Goal: Task Accomplishment & Management: Use online tool/utility

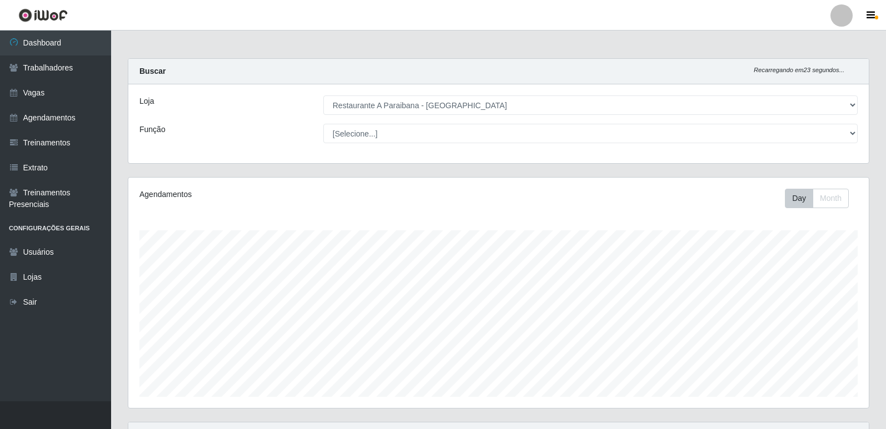
select select "342"
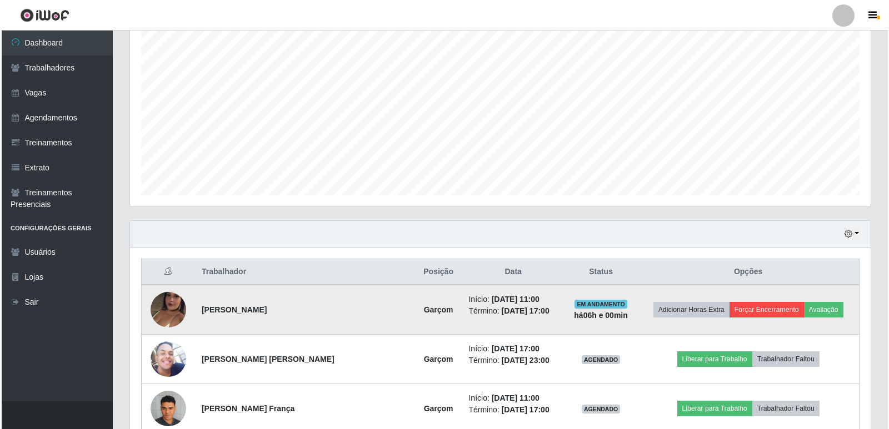
scroll to position [222, 0]
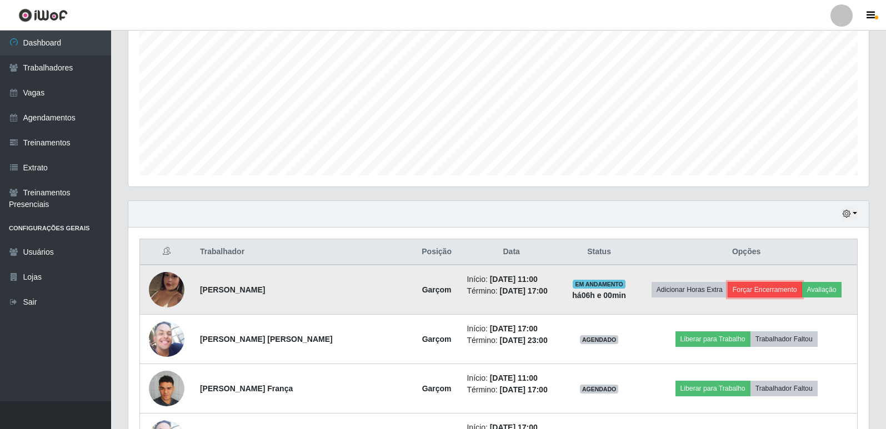
click at [750, 293] on button "Forçar Encerramento" at bounding box center [765, 290] width 74 height 16
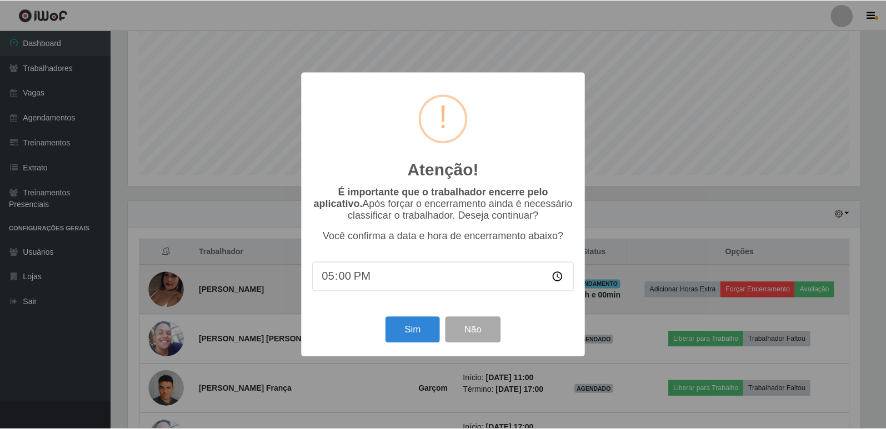
scroll to position [230, 735]
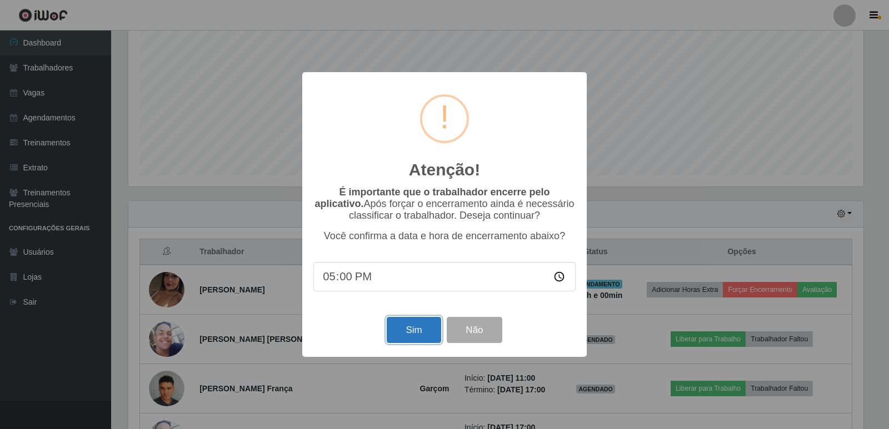
click at [411, 330] on button "Sim" at bounding box center [414, 330] width 54 height 26
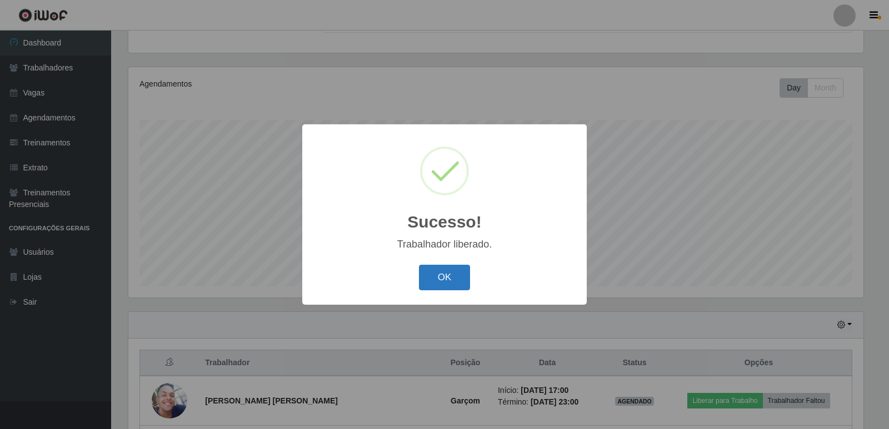
click at [459, 282] on button "OK" at bounding box center [445, 278] width 52 height 26
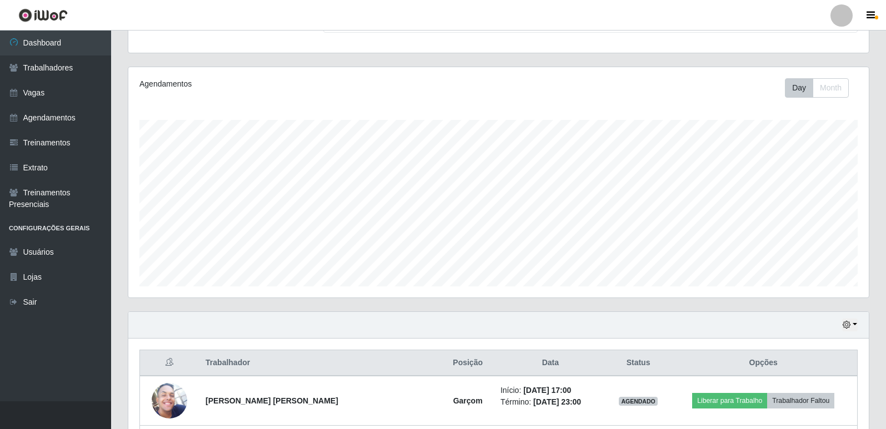
scroll to position [230, 740]
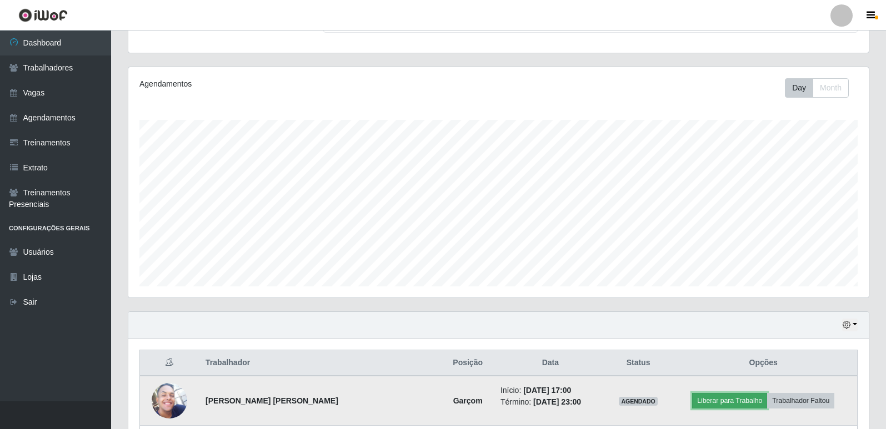
click at [715, 402] on button "Liberar para Trabalho" at bounding box center [729, 401] width 75 height 16
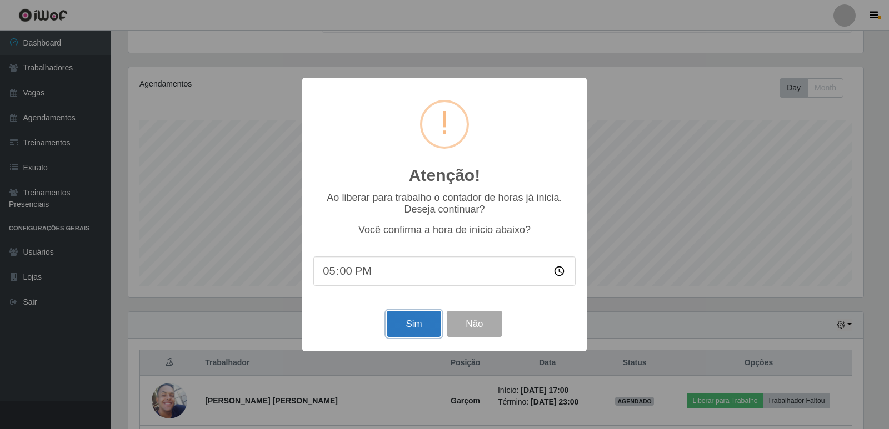
click at [407, 325] on button "Sim" at bounding box center [414, 324] width 54 height 26
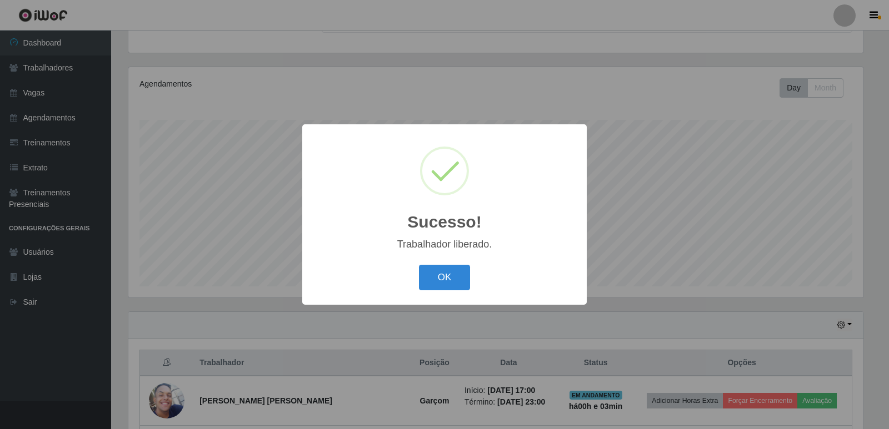
click at [419, 265] on button "OK" at bounding box center [445, 278] width 52 height 26
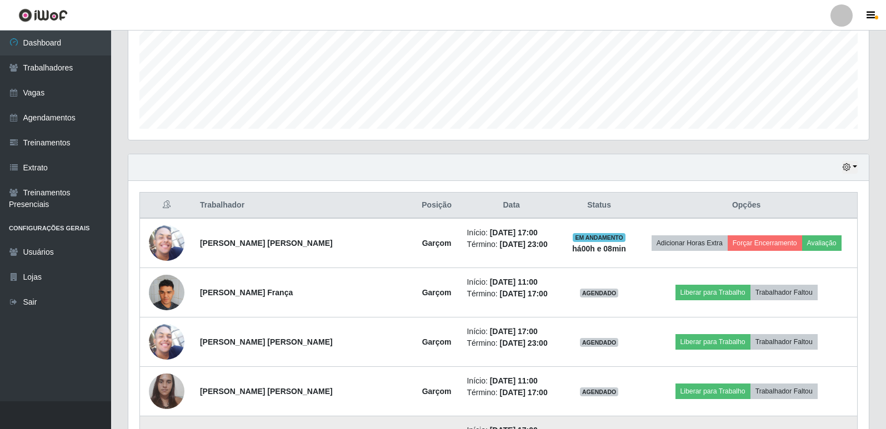
scroll to position [277, 0]
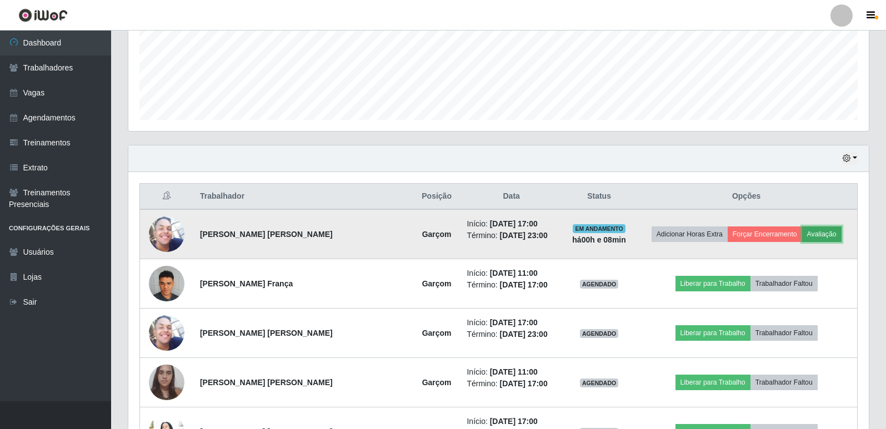
click at [807, 230] on button "Avaliação" at bounding box center [821, 235] width 39 height 16
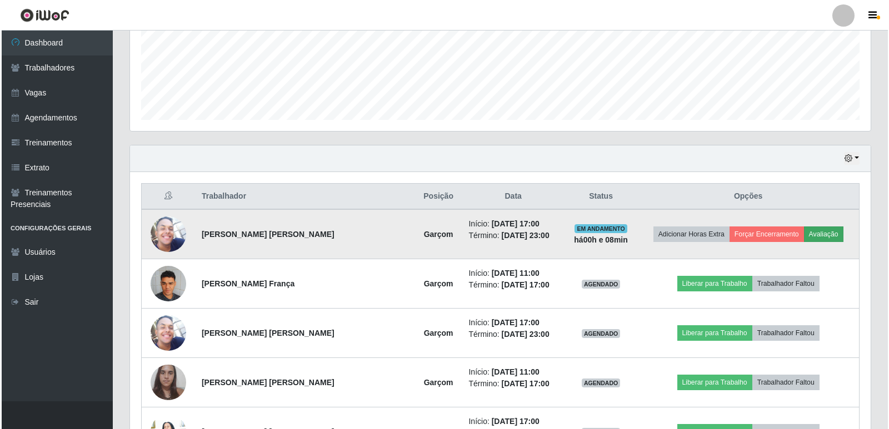
scroll to position [230, 735]
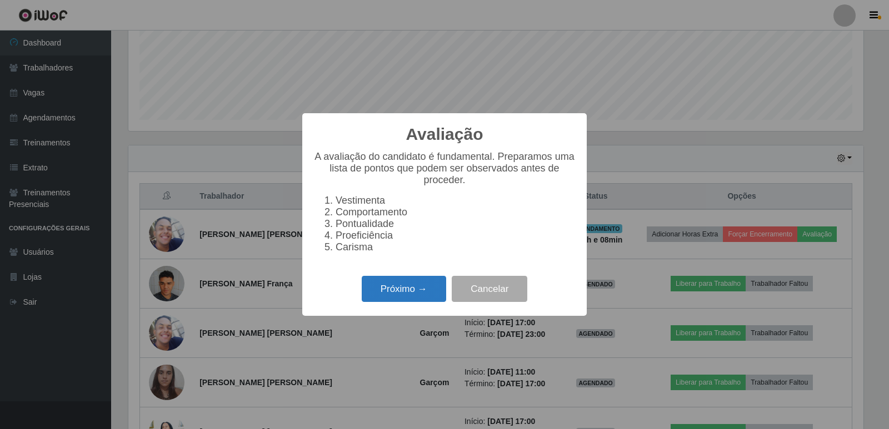
click at [424, 290] on button "Próximo →" at bounding box center [404, 289] width 84 height 26
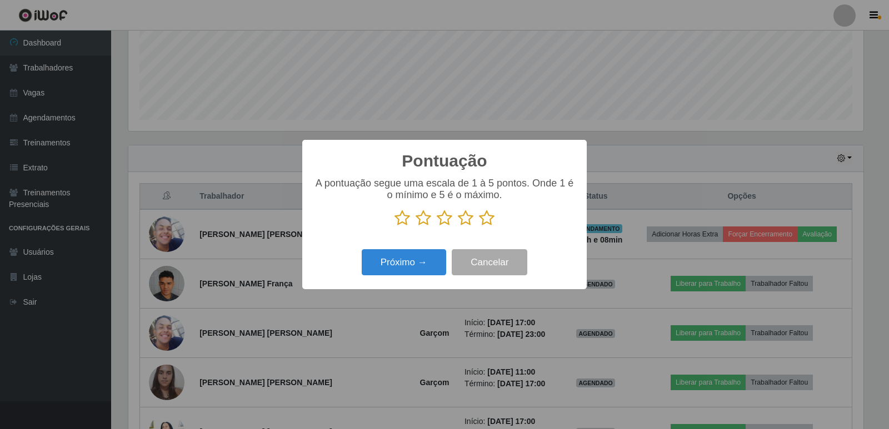
scroll to position [555149, 554644]
click at [491, 221] on icon at bounding box center [487, 218] width 16 height 17
click at [479, 227] on input "radio" at bounding box center [479, 227] width 0 height 0
click at [418, 251] on div "Próximo → Cancelar" at bounding box center [444, 263] width 262 height 32
drag, startPoint x: 417, startPoint y: 258, endPoint x: 415, endPoint y: 264, distance: 6.0
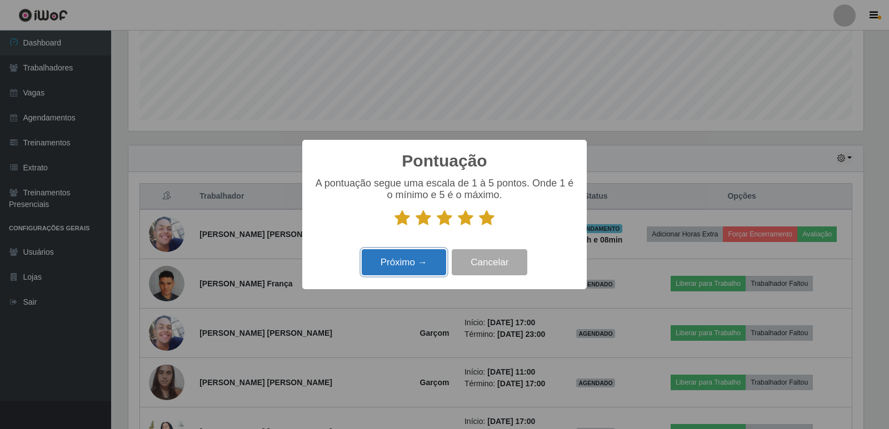
click at [415, 264] on button "Próximo →" at bounding box center [404, 262] width 84 height 26
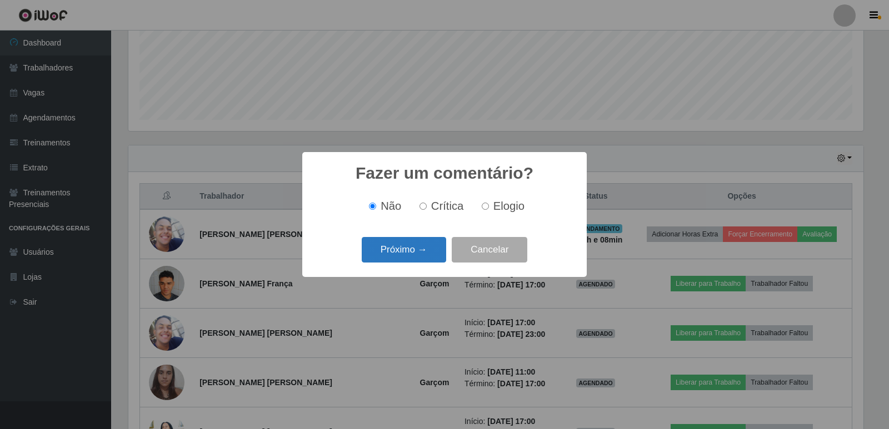
click at [407, 250] on button "Próximo →" at bounding box center [404, 250] width 84 height 26
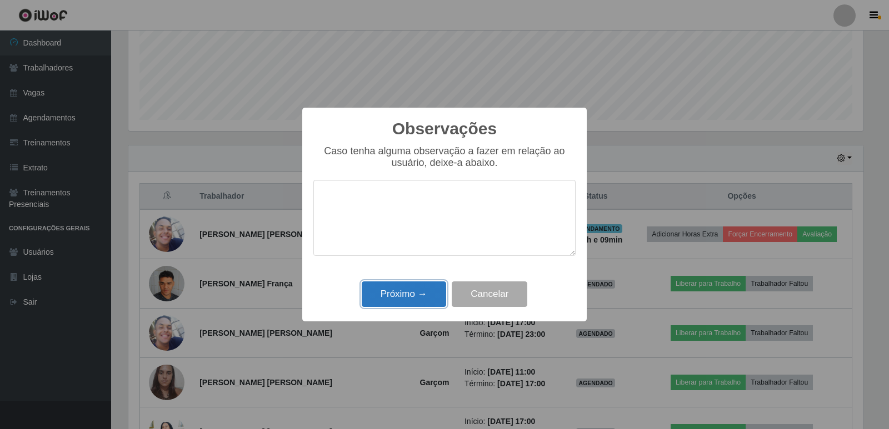
click at [403, 289] on button "Próximo →" at bounding box center [404, 295] width 84 height 26
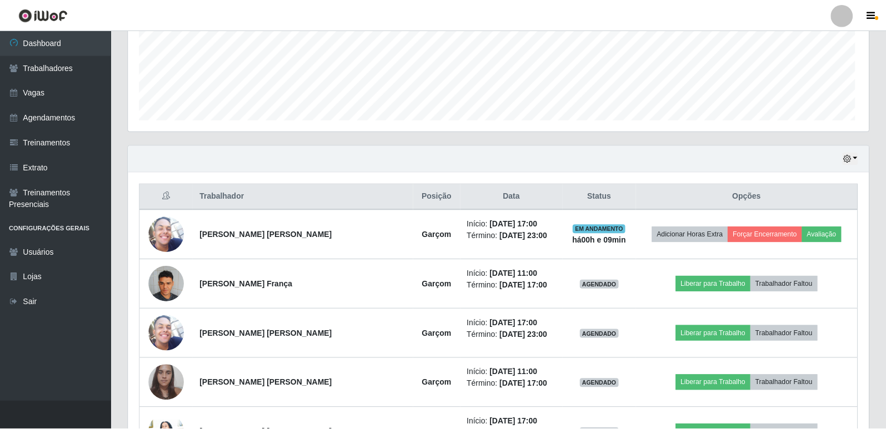
scroll to position [230, 740]
